Goal: Information Seeking & Learning: Learn about a topic

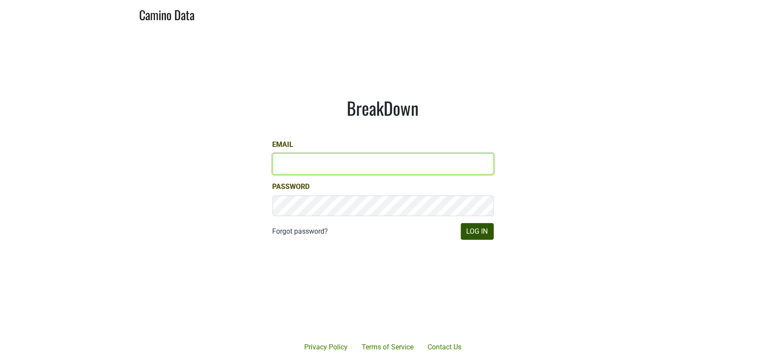
type input "[PERSON_NAME][EMAIL_ADDRESS][DOMAIN_NAME]"
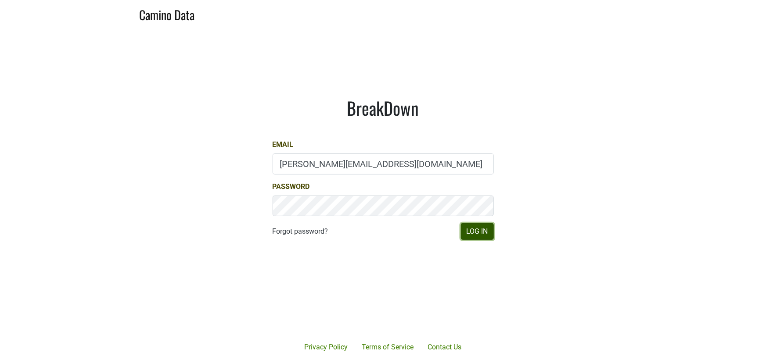
click at [464, 233] on button "Log In" at bounding box center [477, 231] width 33 height 17
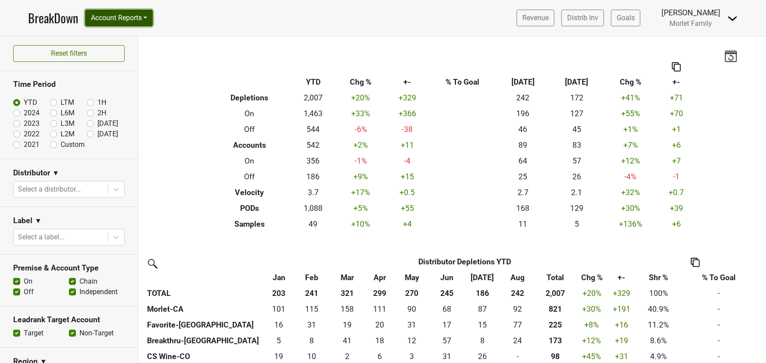
click at [126, 15] on button "Account Reports" at bounding box center [119, 18] width 68 height 17
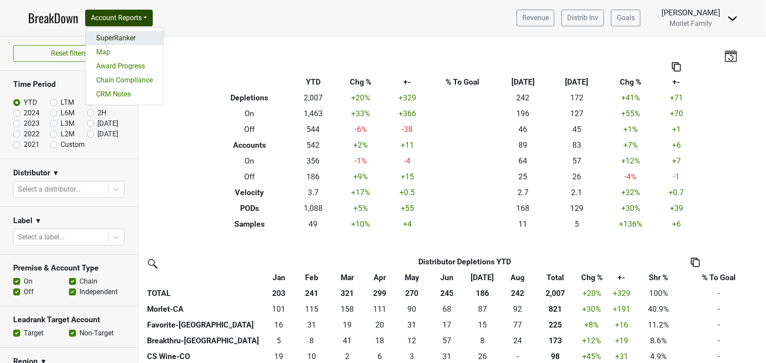
click at [123, 34] on link "SuperRanker" at bounding box center [125, 38] width 78 height 14
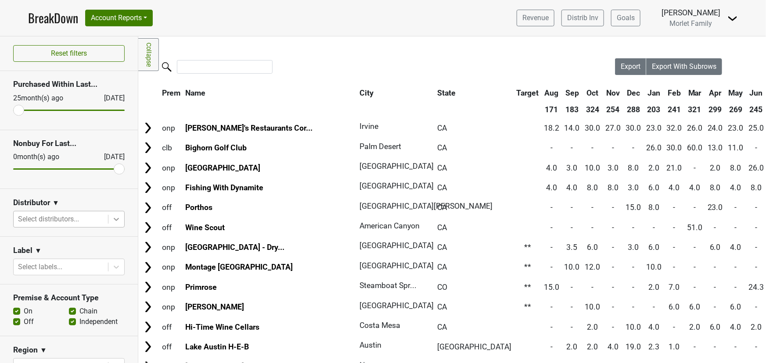
click at [114, 219] on icon at bounding box center [116, 219] width 5 height 3
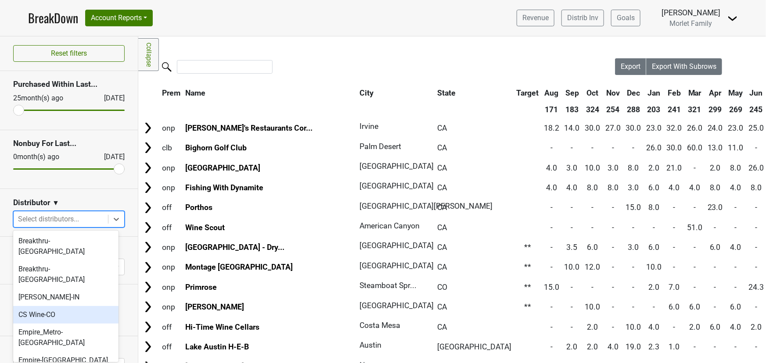
click at [62, 306] on div "CS Wine-CO" at bounding box center [65, 315] width 105 height 18
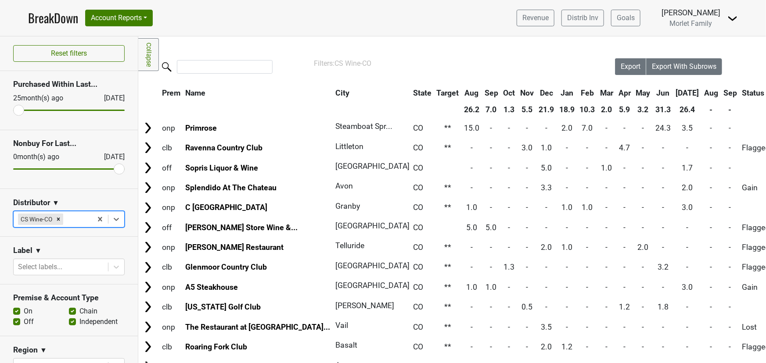
click at [674, 92] on th "Jul" at bounding box center [688, 93] width 28 height 16
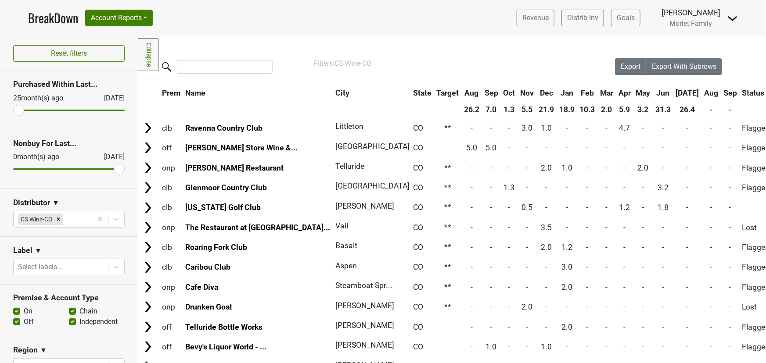
click at [674, 92] on th "Jul" at bounding box center [688, 93] width 28 height 16
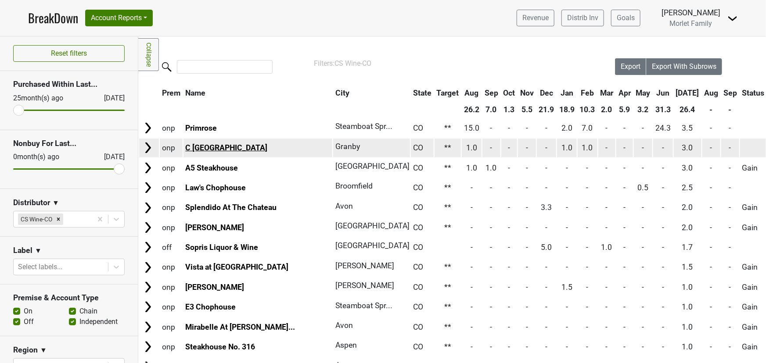
click at [201, 146] on link "C Lazy U Ranch" at bounding box center [226, 148] width 82 height 9
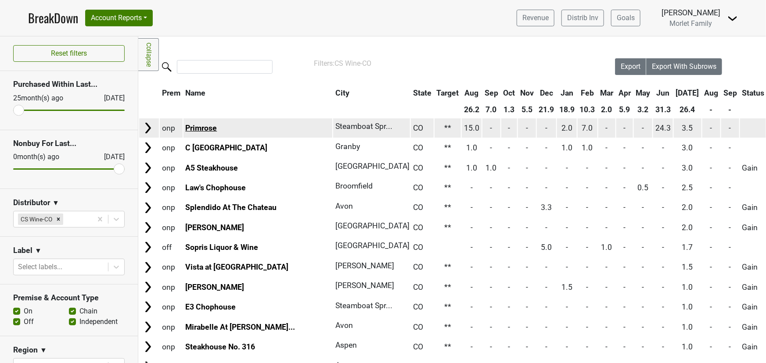
click at [207, 126] on link "Primrose" at bounding box center [201, 128] width 32 height 9
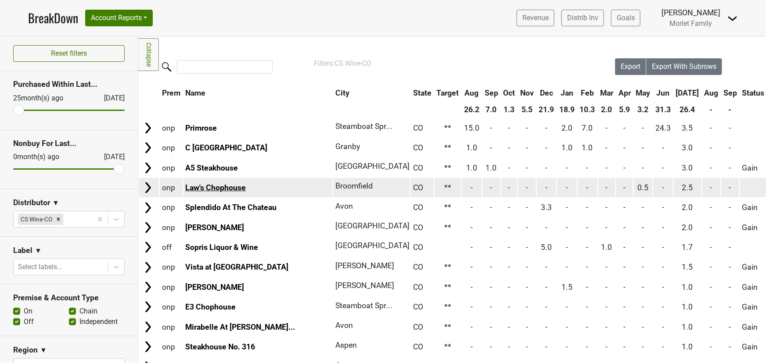
click at [214, 188] on link "Law's Chophouse" at bounding box center [215, 187] width 61 height 9
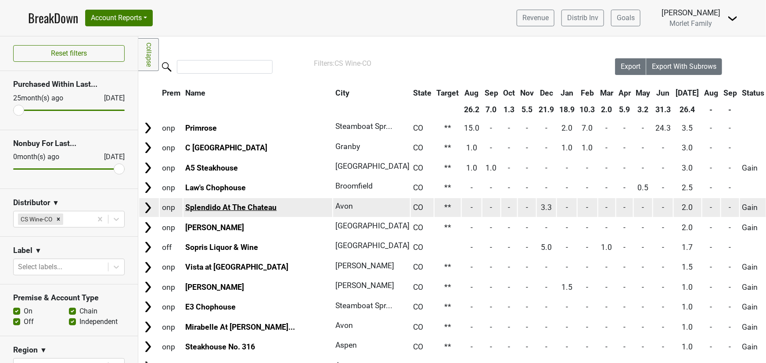
click at [225, 207] on link "Splendido At The Chateau" at bounding box center [230, 207] width 91 height 9
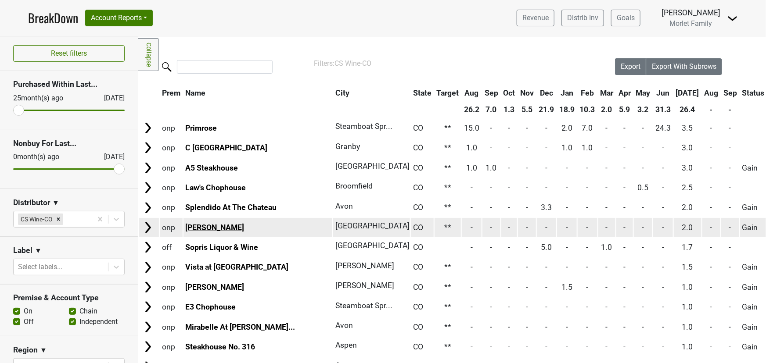
click at [203, 225] on link "Matsuhisa Denver" at bounding box center [214, 227] width 59 height 9
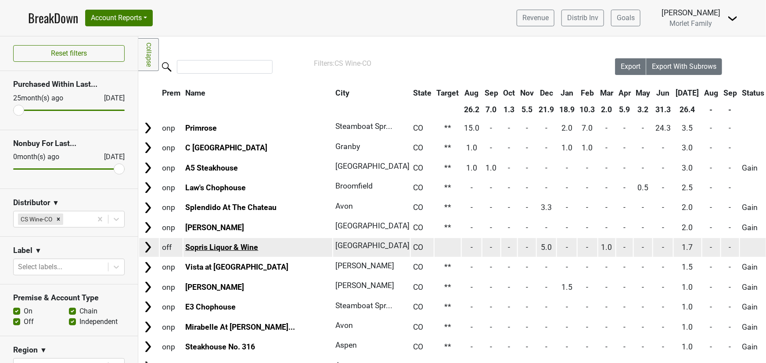
click at [233, 247] on link "Sopris Liquor & Wine" at bounding box center [221, 247] width 73 height 9
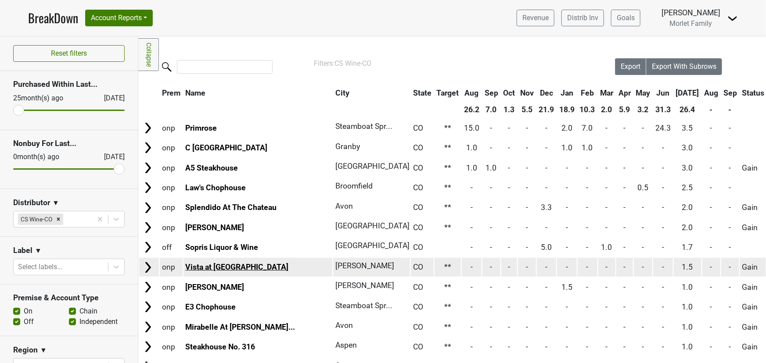
click at [242, 267] on link "Vista at Arrowhead" at bounding box center [236, 267] width 103 height 9
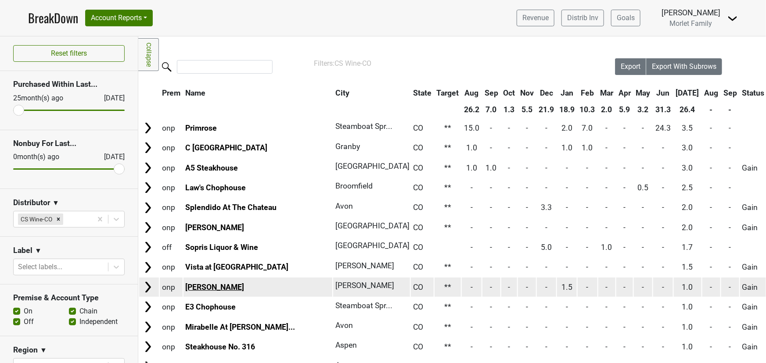
click at [211, 288] on link "Zino Ristorante" at bounding box center [214, 287] width 59 height 9
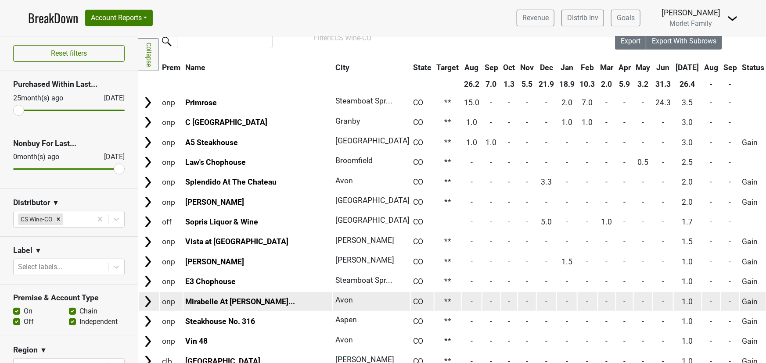
scroll to position [119, 0]
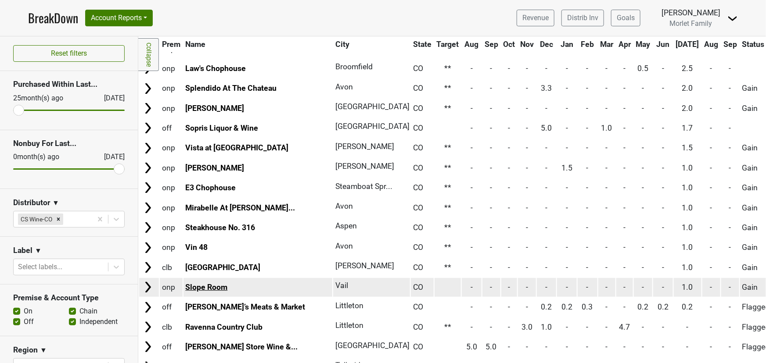
click at [205, 287] on link "Slope Room" at bounding box center [206, 287] width 42 height 9
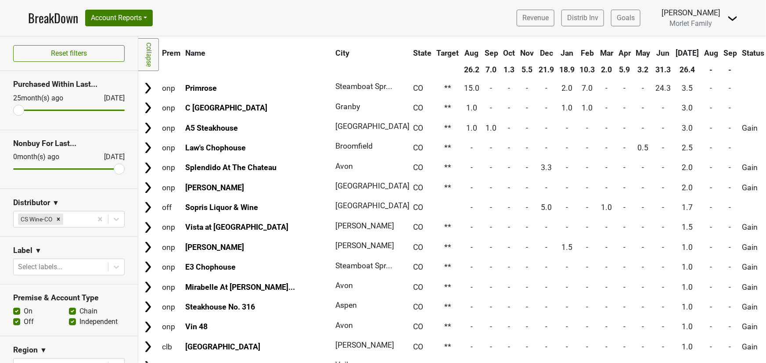
scroll to position [39, 0]
click at [702, 54] on th "Aug" at bounding box center [711, 54] width 18 height 16
click at [653, 54] on th "Jun" at bounding box center [663, 54] width 20 height 16
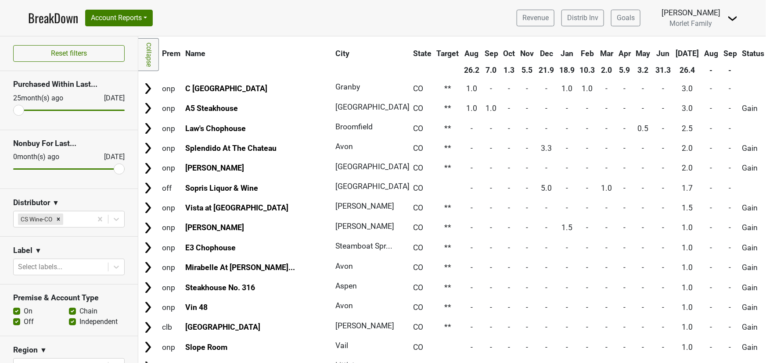
click at [653, 54] on th "Jun" at bounding box center [663, 54] width 20 height 16
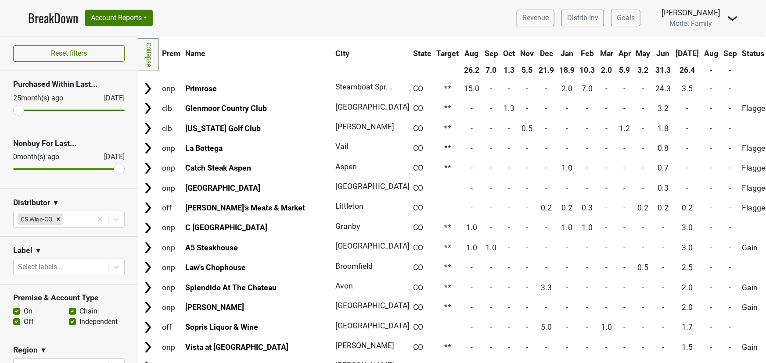
click at [674, 51] on th "Jul" at bounding box center [688, 54] width 28 height 16
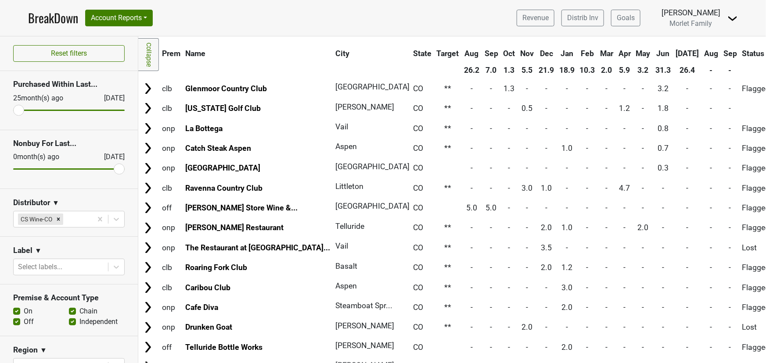
click at [674, 52] on th "Jul" at bounding box center [688, 54] width 28 height 16
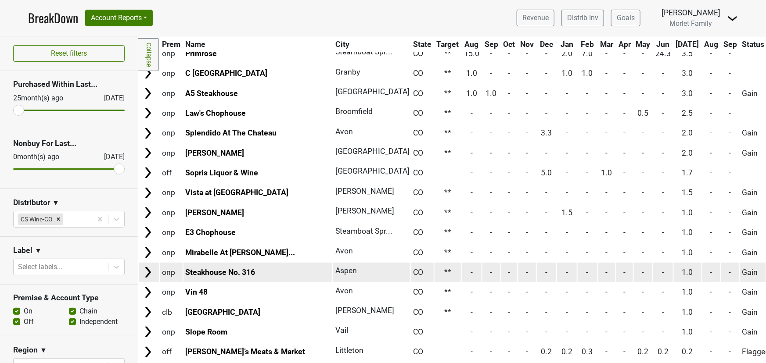
scroll to position [79, 0]
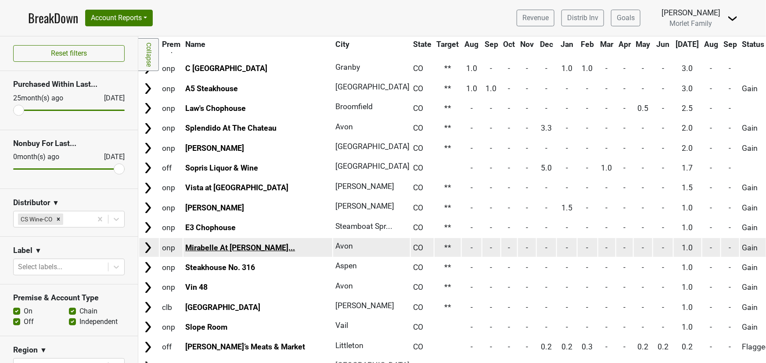
click at [233, 244] on link "Mirabelle At Beaver Cr..." at bounding box center [240, 248] width 110 height 9
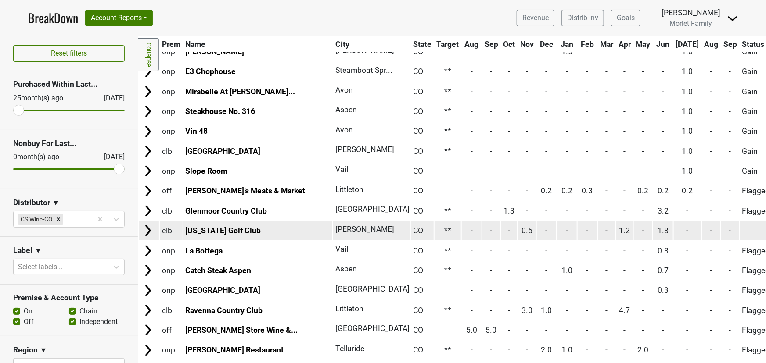
scroll to position [239, 0]
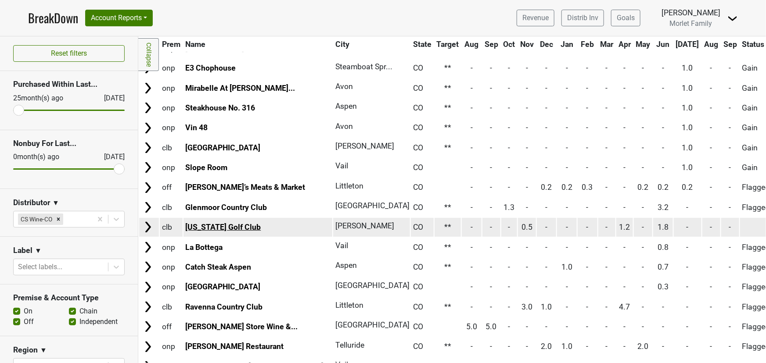
click at [215, 225] on link "Colorado Golf Club" at bounding box center [222, 227] width 75 height 9
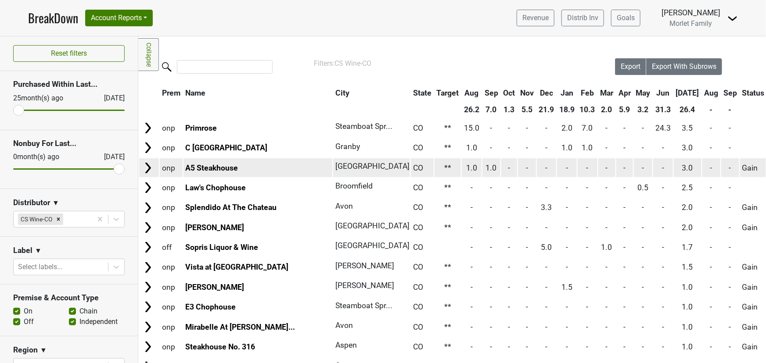
scroll to position [0, 0]
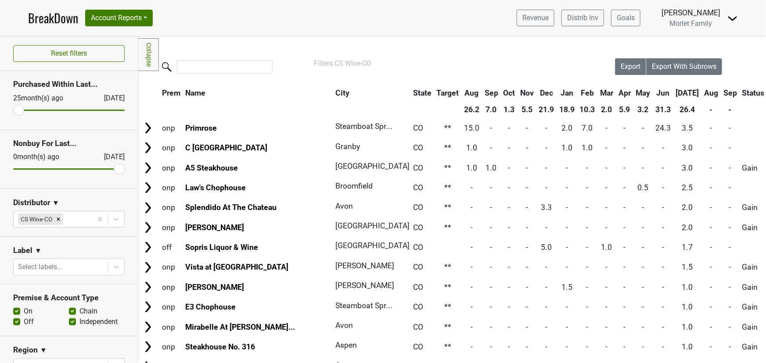
click at [653, 92] on th "Jun" at bounding box center [663, 93] width 20 height 16
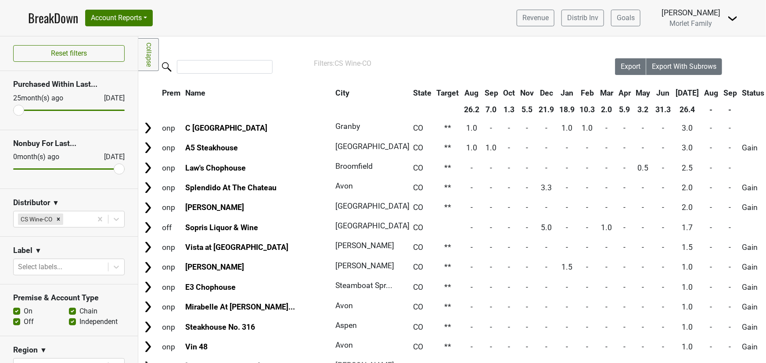
click at [653, 93] on th "Jun" at bounding box center [663, 93] width 20 height 16
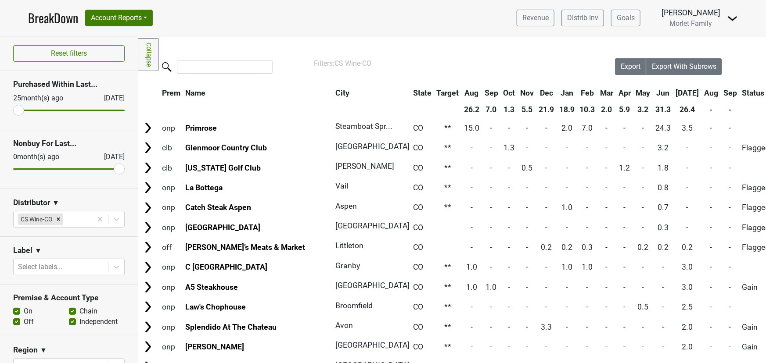
click at [674, 91] on th "Jul" at bounding box center [688, 93] width 28 height 16
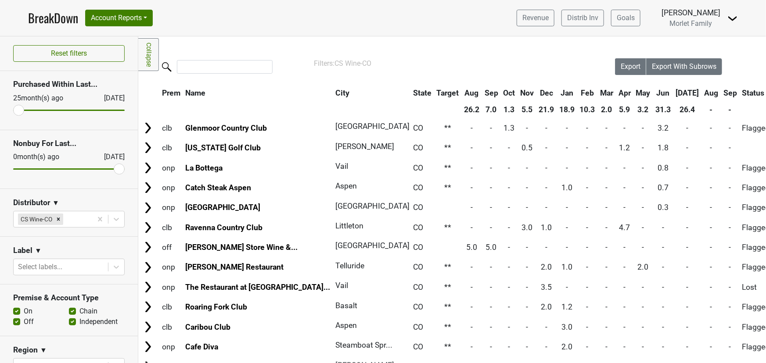
click at [674, 91] on th "Jul" at bounding box center [688, 93] width 28 height 16
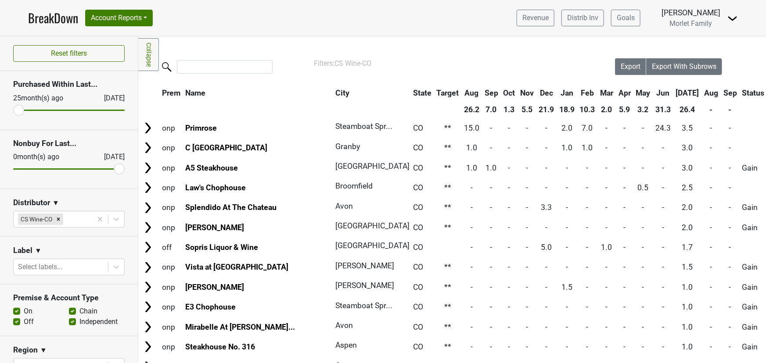
click at [674, 93] on th "Jul" at bounding box center [688, 93] width 28 height 16
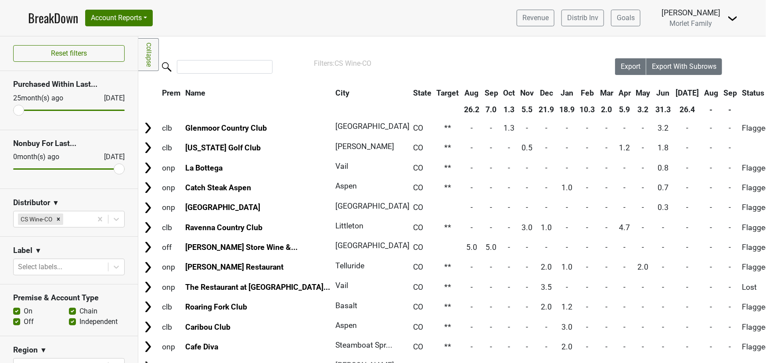
click at [674, 92] on th "Jul" at bounding box center [688, 93] width 28 height 16
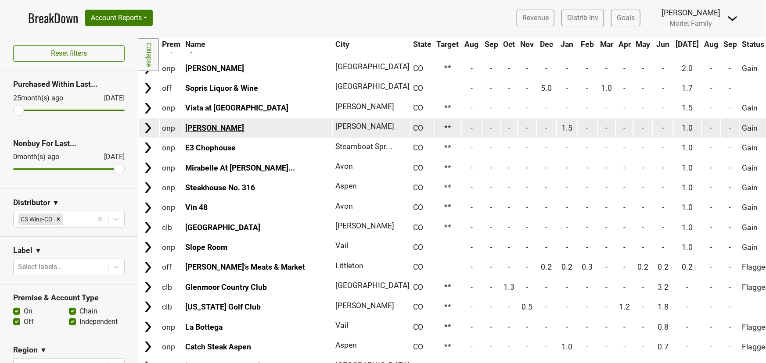
scroll to position [119, 0]
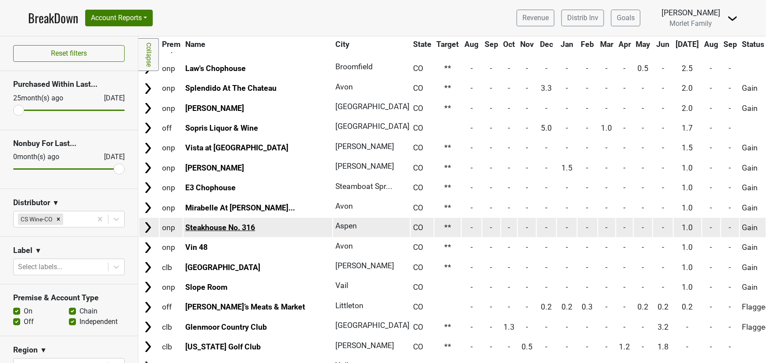
click at [223, 229] on link "Steakhouse No. 316" at bounding box center [220, 227] width 70 height 9
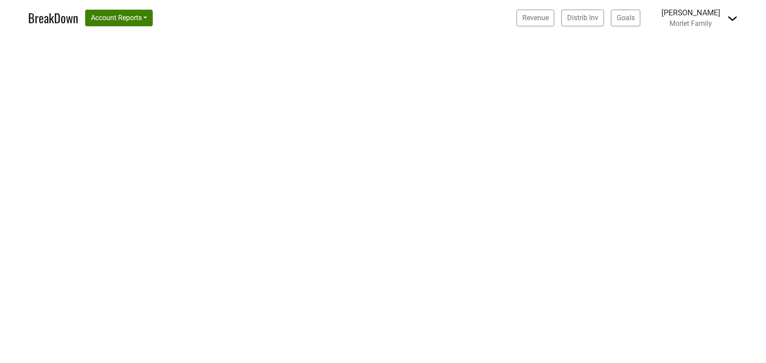
select select "CA"
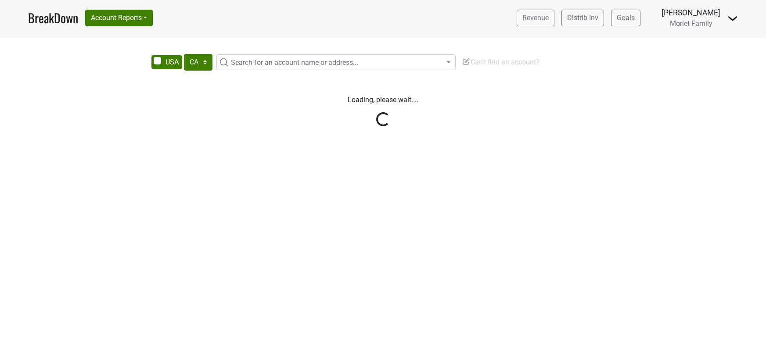
select select "CA"
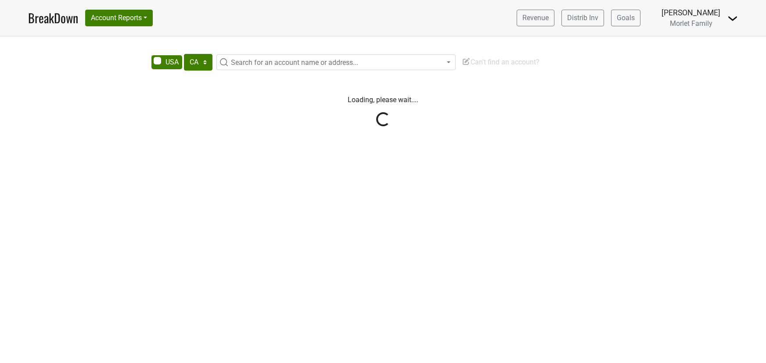
select select "CA"
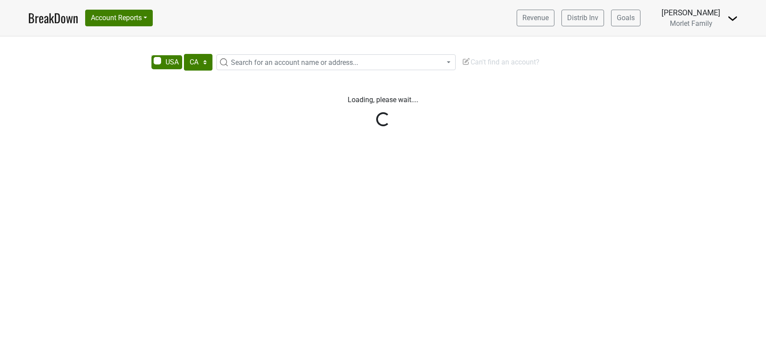
select select "CA"
